Goal: Check status

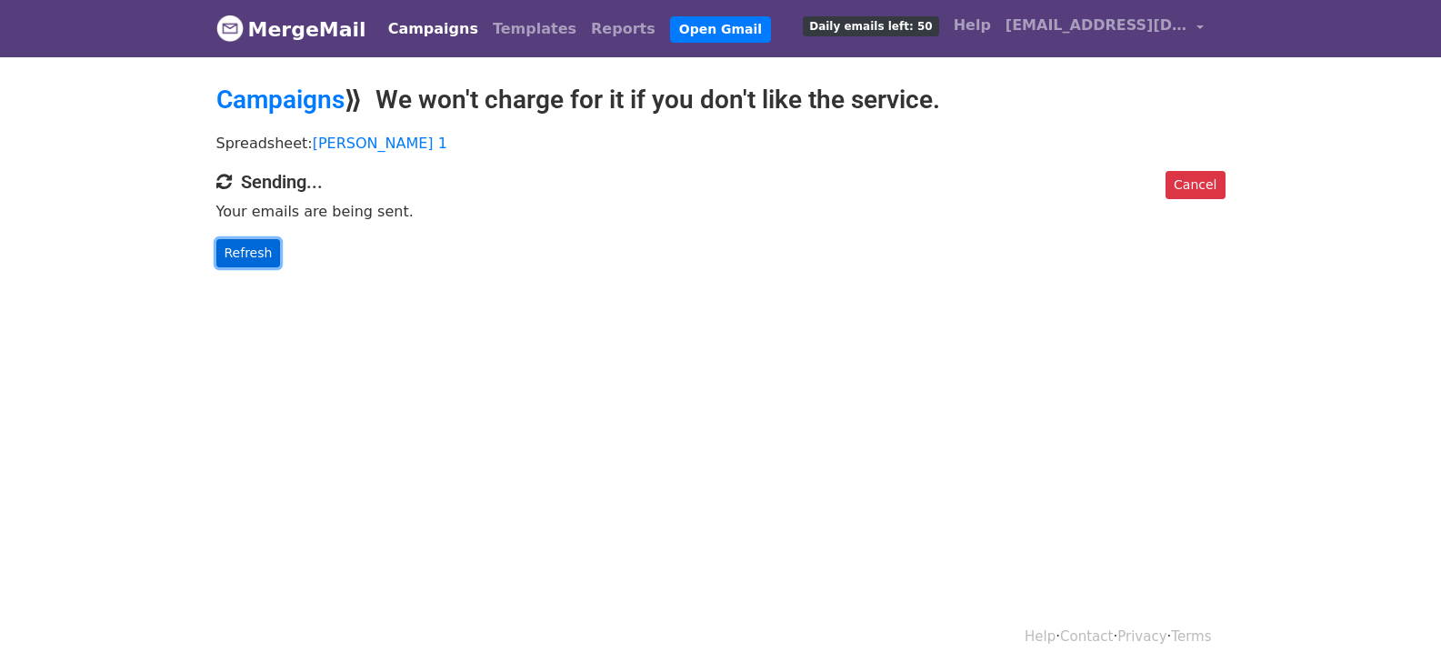
click at [246, 243] on link "Refresh" at bounding box center [248, 253] width 65 height 28
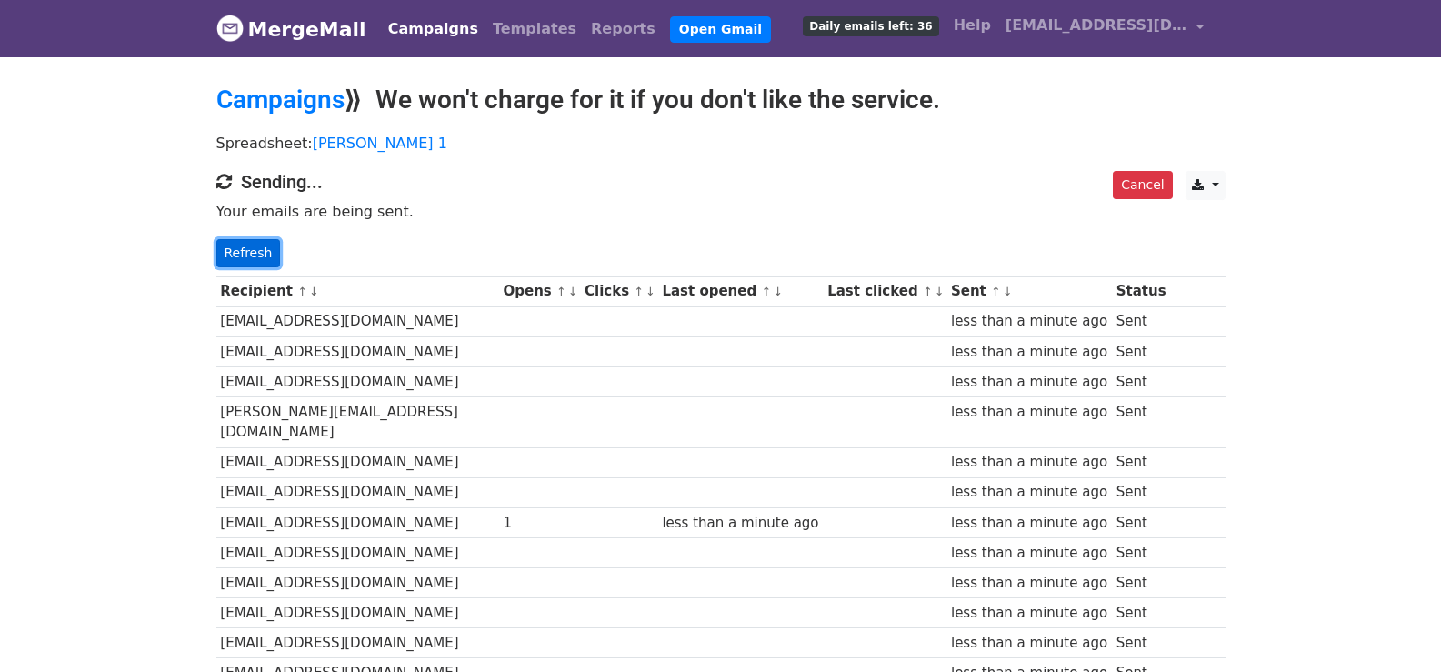
click at [262, 241] on link "Refresh" at bounding box center [248, 253] width 65 height 28
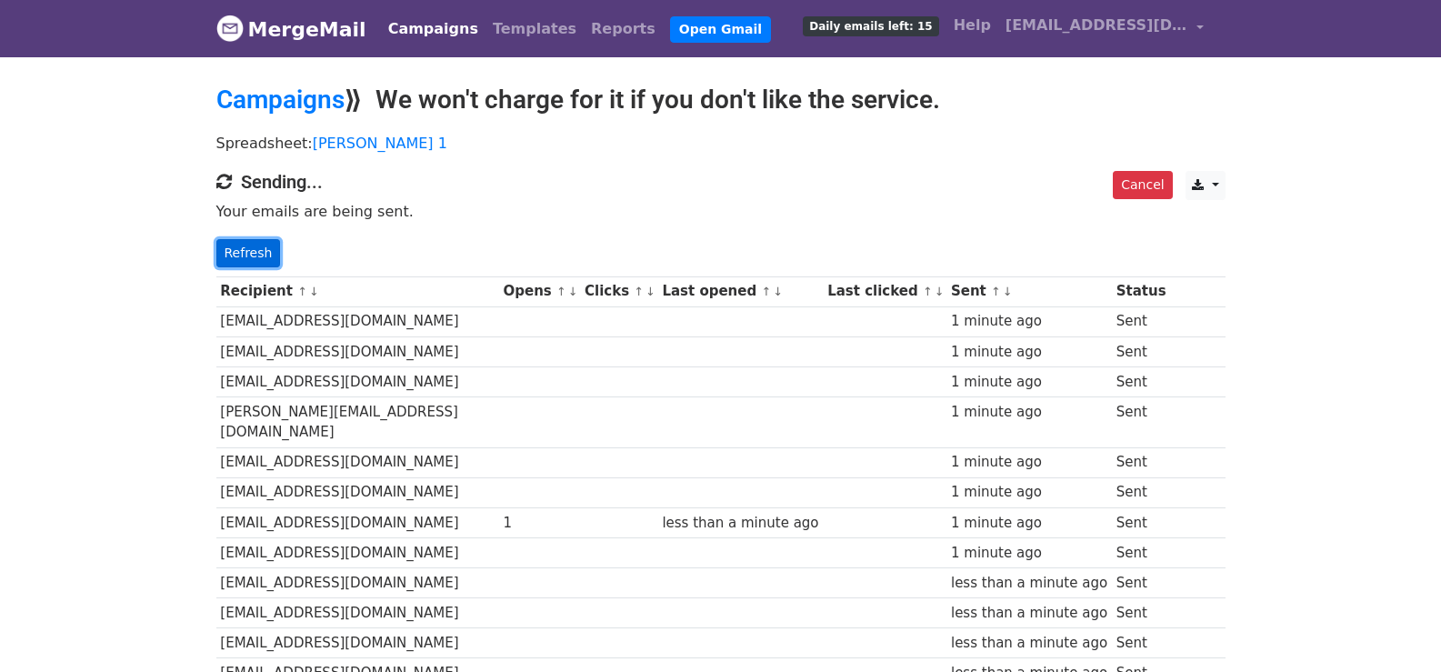
click at [232, 252] on link "Refresh" at bounding box center [248, 253] width 65 height 28
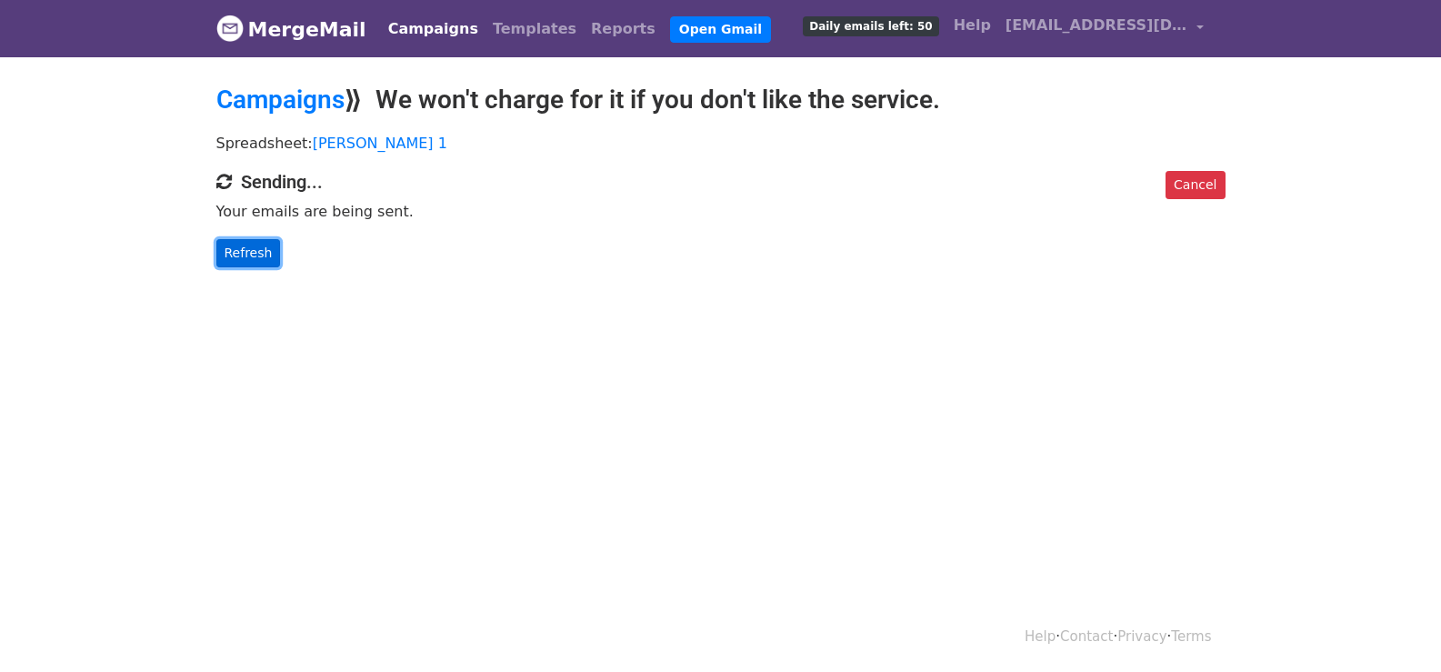
click at [229, 245] on link "Refresh" at bounding box center [248, 253] width 65 height 28
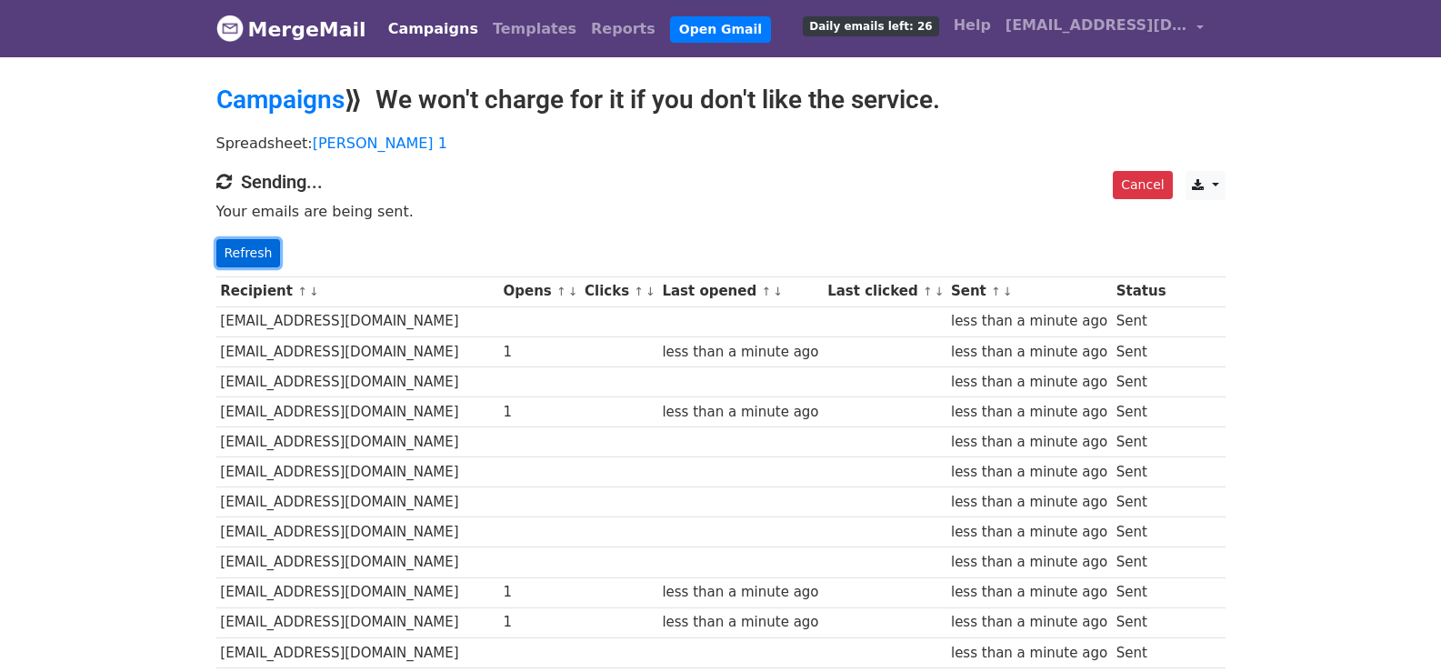
click at [230, 254] on link "Refresh" at bounding box center [248, 253] width 65 height 28
